Goal: Navigation & Orientation: Find specific page/section

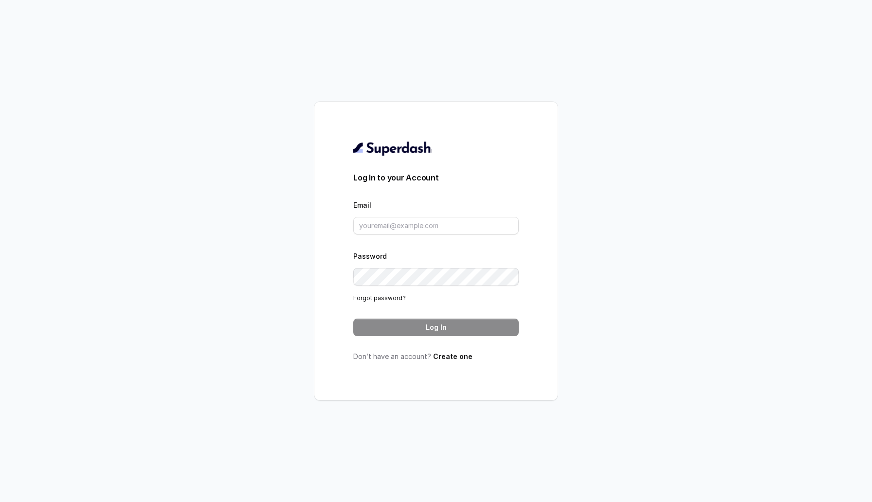
click at [441, 235] on form "Log In to your Account Email Password Forgot password? Log In" at bounding box center [435, 254] width 165 height 164
click at [444, 223] on input "Email" at bounding box center [435, 226] width 165 height 18
type input "[EMAIL_ADDRESS][DOMAIN_NAME]"
click at [392, 329] on button "Log In" at bounding box center [435, 328] width 165 height 18
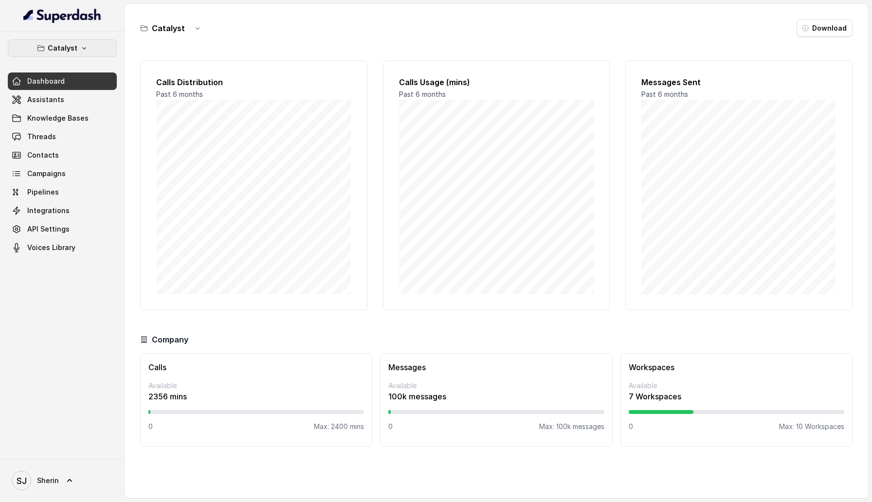
click at [67, 47] on p "Catalyst" at bounding box center [63, 48] width 30 height 12
click at [88, 198] on div "Catalyst Dashboard Assistants Knowledge Bases Threads Contacts Campaigns Pipeli…" at bounding box center [62, 147] width 109 height 217
click at [75, 101] on link "Assistants" at bounding box center [62, 100] width 109 height 18
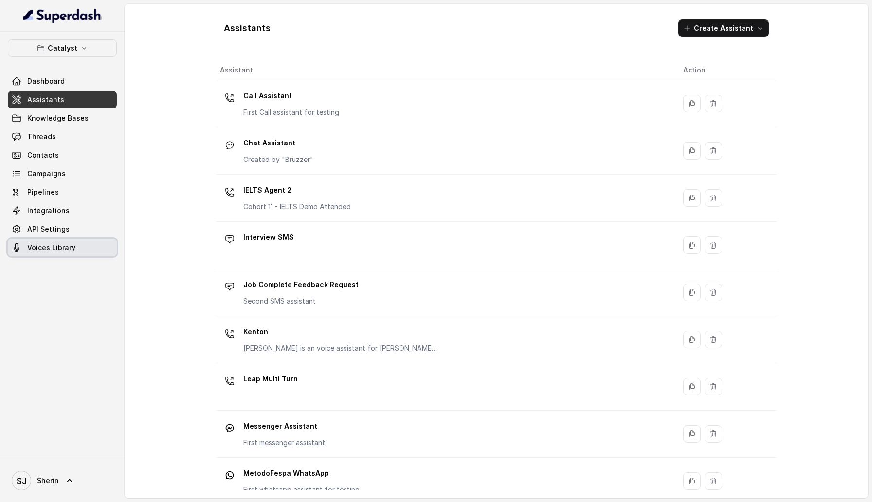
click at [55, 246] on span "Voices Library" at bounding box center [51, 248] width 48 height 10
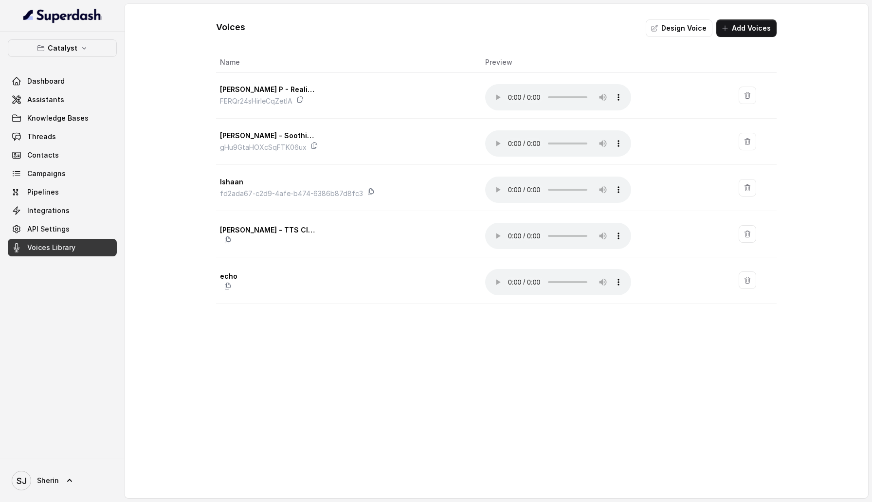
click at [578, 25] on div "Voices Design Voice Add Voices" at bounding box center [496, 20] width 561 height 33
click at [388, 267] on div "Voices Design Voice Add Voices Name Preview Ryan P - Realistic FERQr24sHirleCqZ…" at bounding box center [497, 251] width 744 height 494
click at [59, 219] on link "Integrations" at bounding box center [62, 211] width 109 height 18
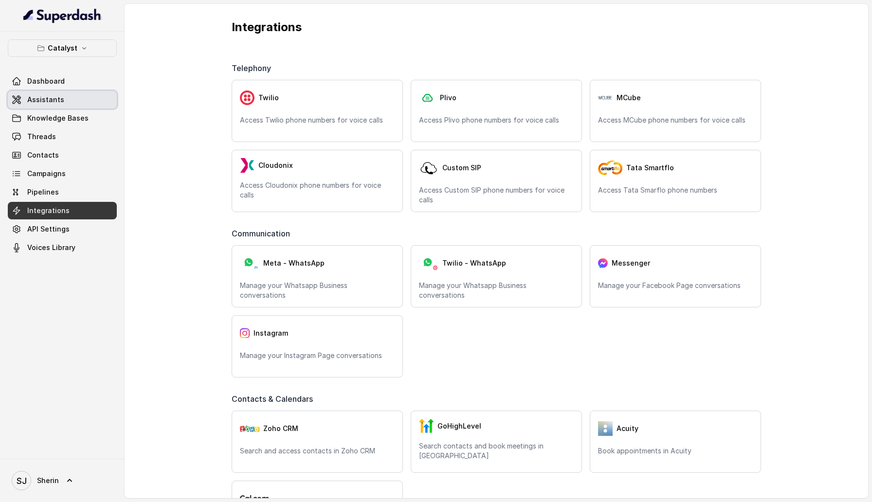
click at [78, 93] on link "Assistants" at bounding box center [62, 100] width 109 height 18
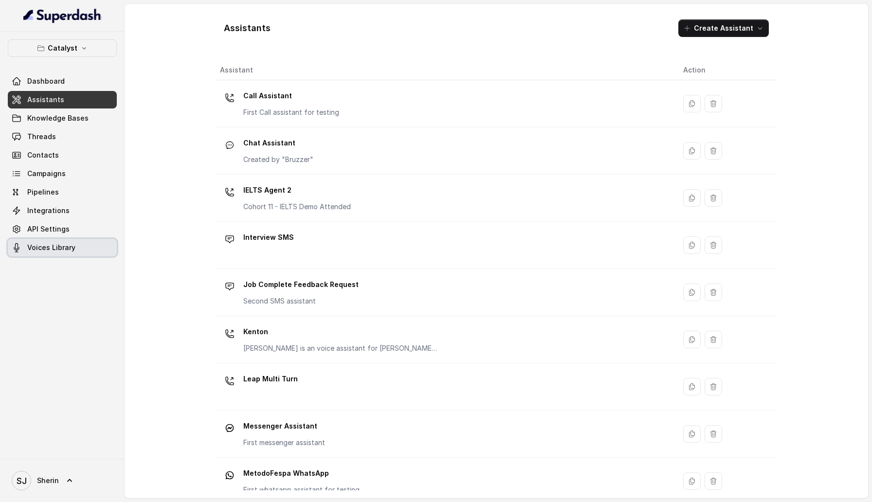
click at [54, 254] on link "Voices Library" at bounding box center [62, 248] width 109 height 18
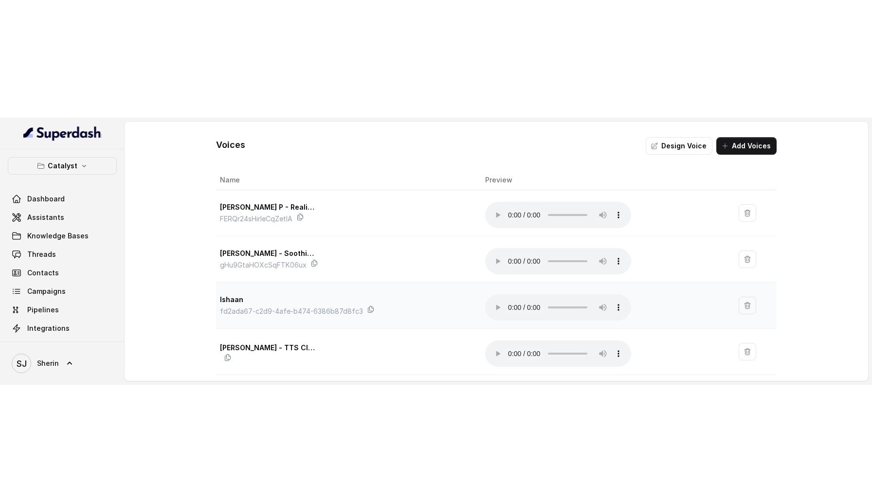
scroll to position [37, 0]
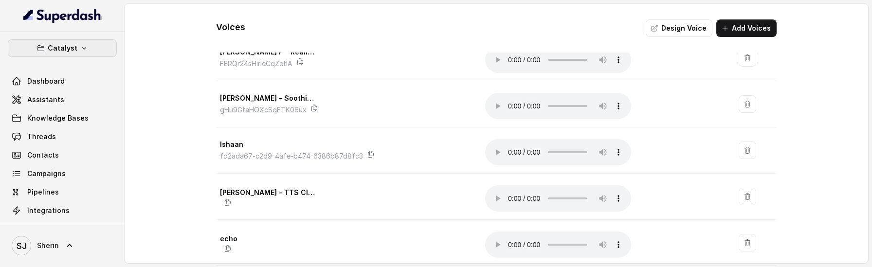
click at [88, 52] on button "Catalyst" at bounding box center [62, 48] width 109 height 18
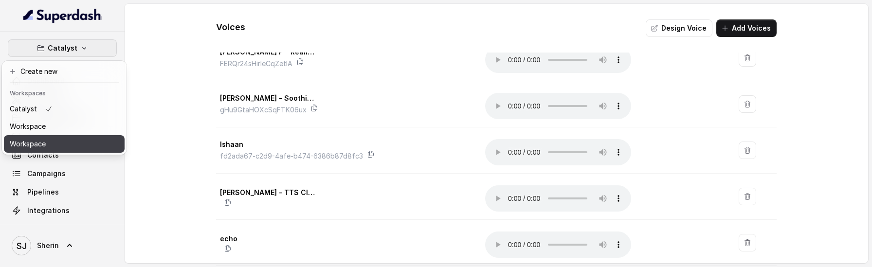
click at [88, 151] on button "Workspace" at bounding box center [64, 144] width 121 height 18
